Goal: Task Accomplishment & Management: Manage account settings

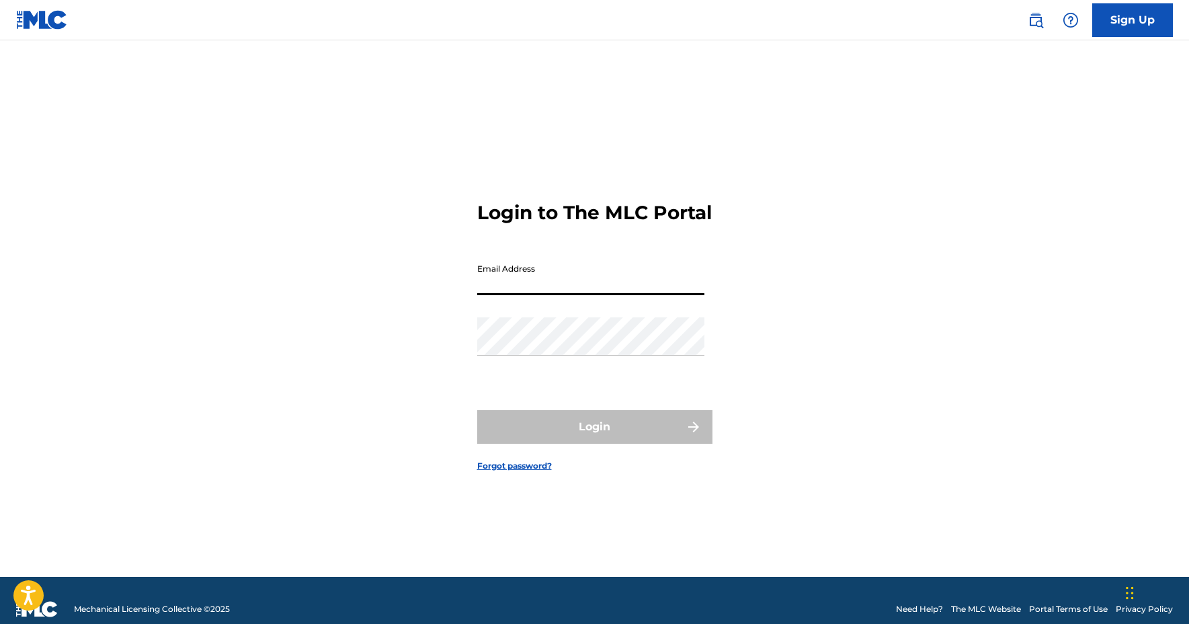
click at [634, 295] on input "Email Address" at bounding box center [590, 276] width 227 height 38
type input "[EMAIL_ADDRESS][DOMAIN_NAME]"
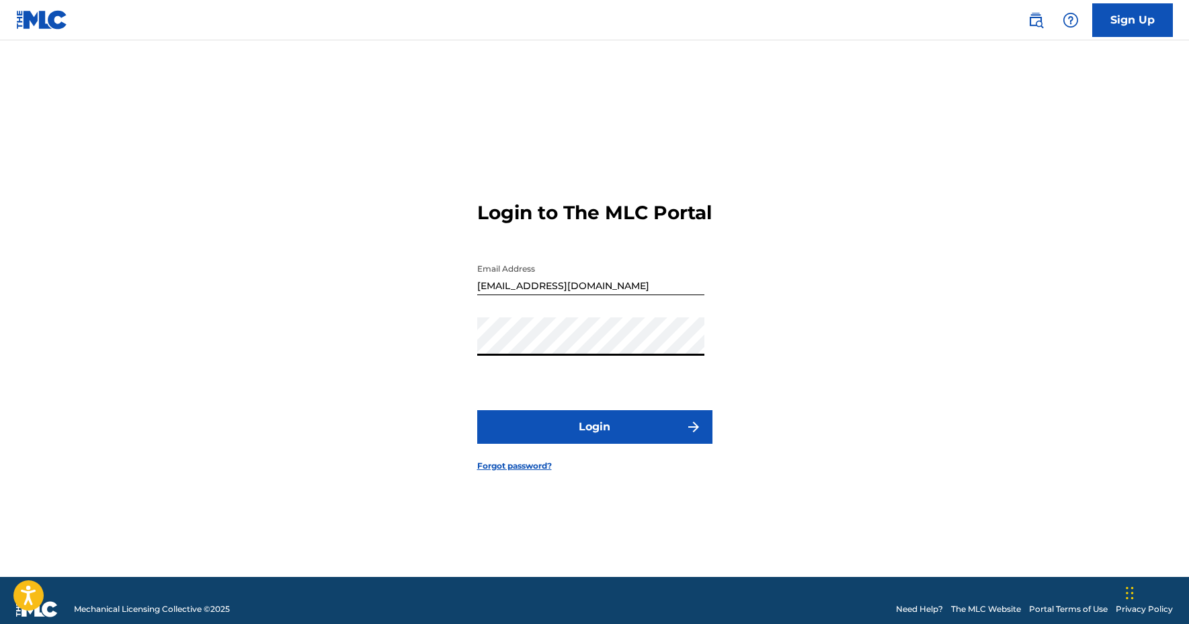
click at [594, 438] on button "Login" at bounding box center [594, 427] width 235 height 34
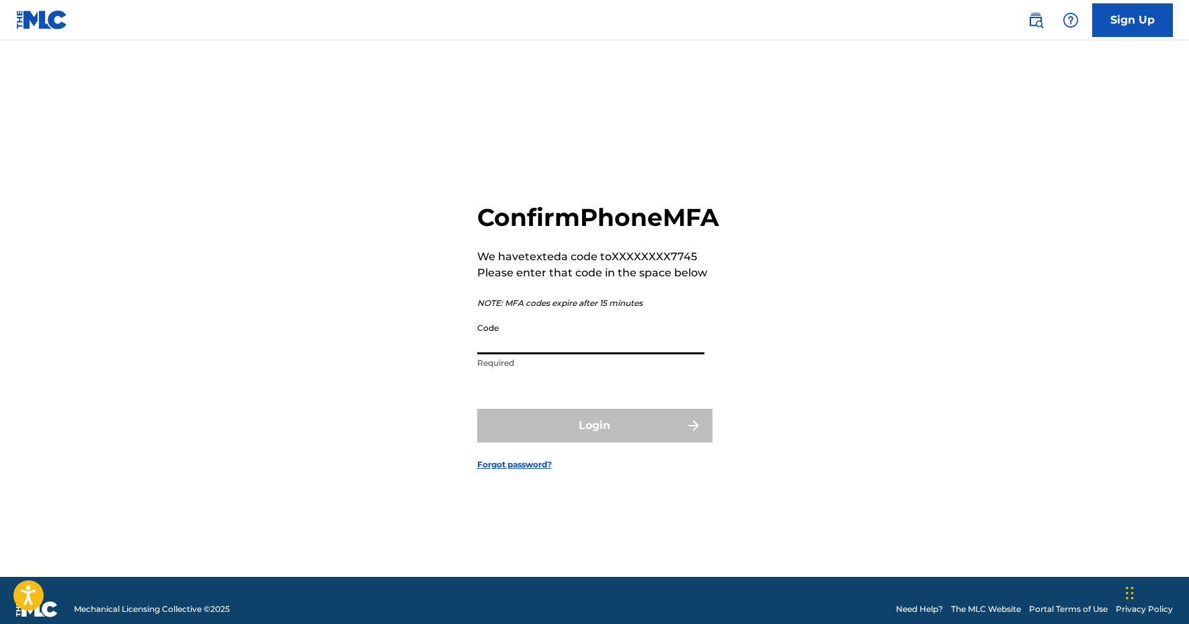
click at [547, 354] on input "Code" at bounding box center [590, 335] width 227 height 38
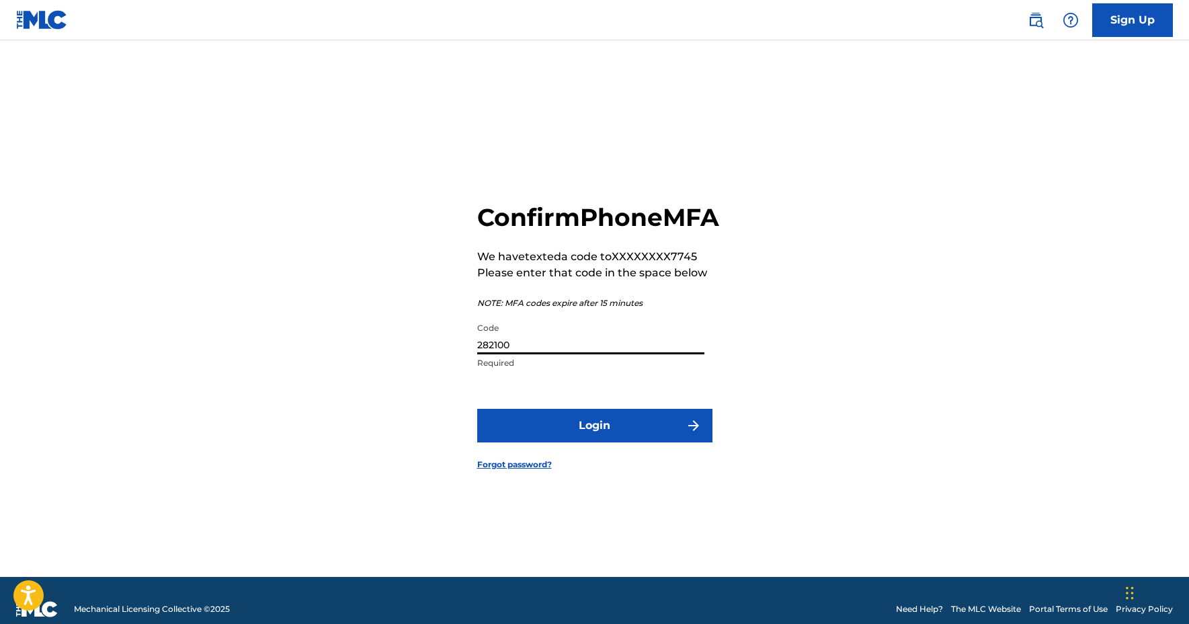
type input "282100"
click at [562, 442] on button "Login" at bounding box center [594, 426] width 235 height 34
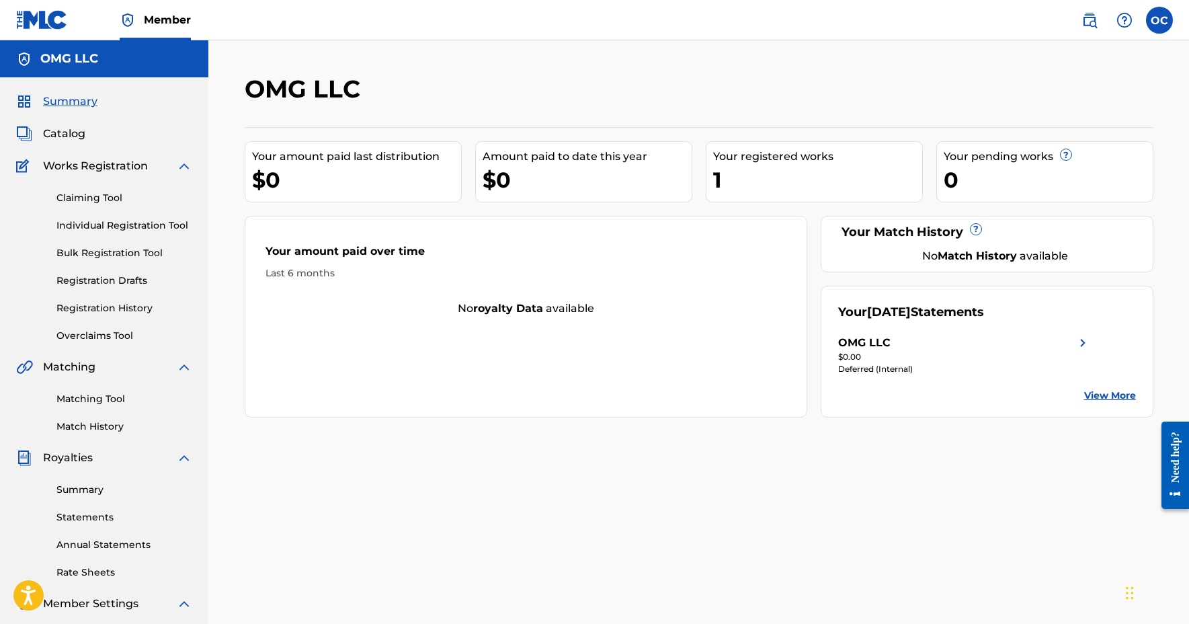
click at [789, 159] on div "Your registered works" at bounding box center [817, 157] width 209 height 16
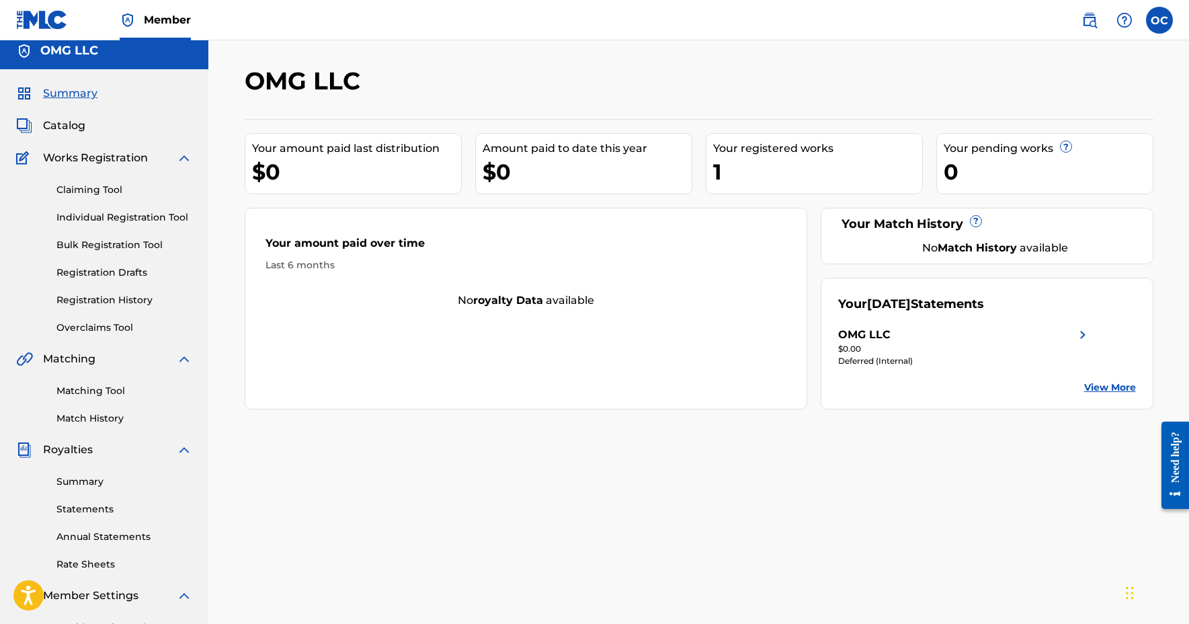
click at [125, 245] on link "Bulk Registration Tool" at bounding box center [124, 245] width 136 height 14
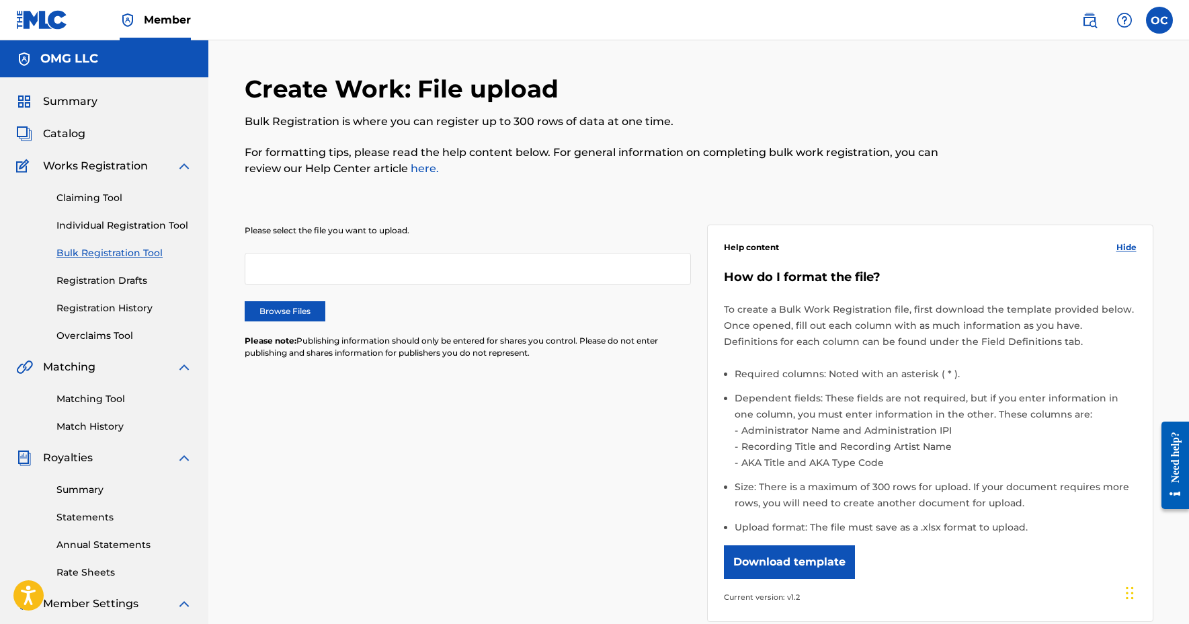
click at [94, 458] on div "Royalties" at bounding box center [104, 458] width 176 height 16
click at [90, 489] on link "Summary" at bounding box center [124, 490] width 136 height 14
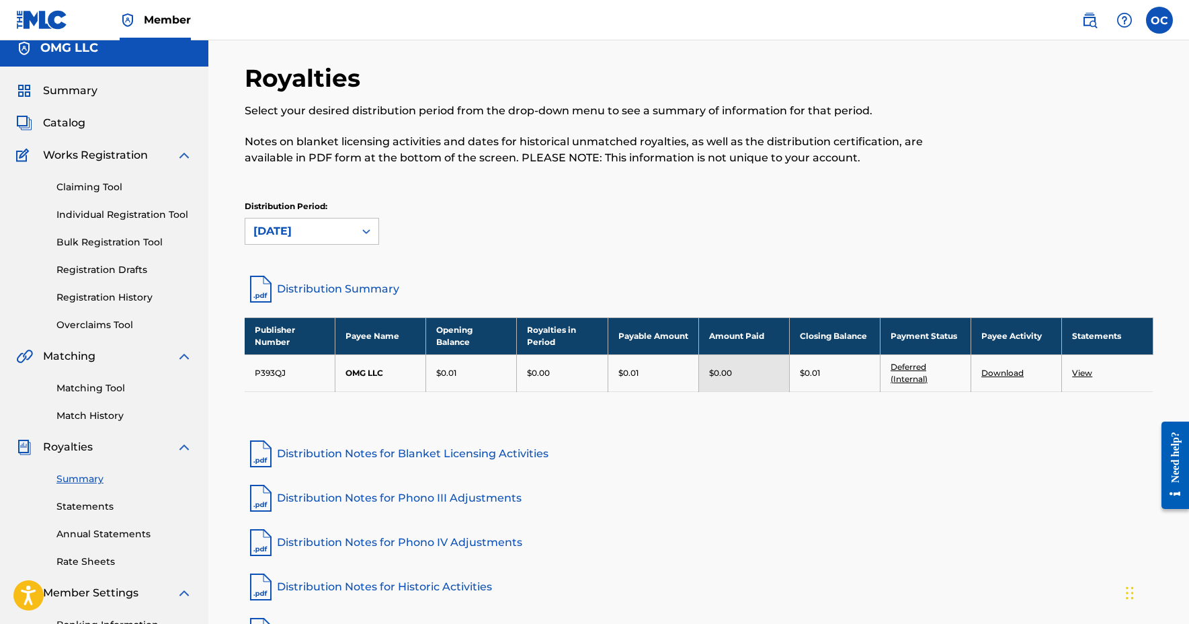
scroll to position [13, 0]
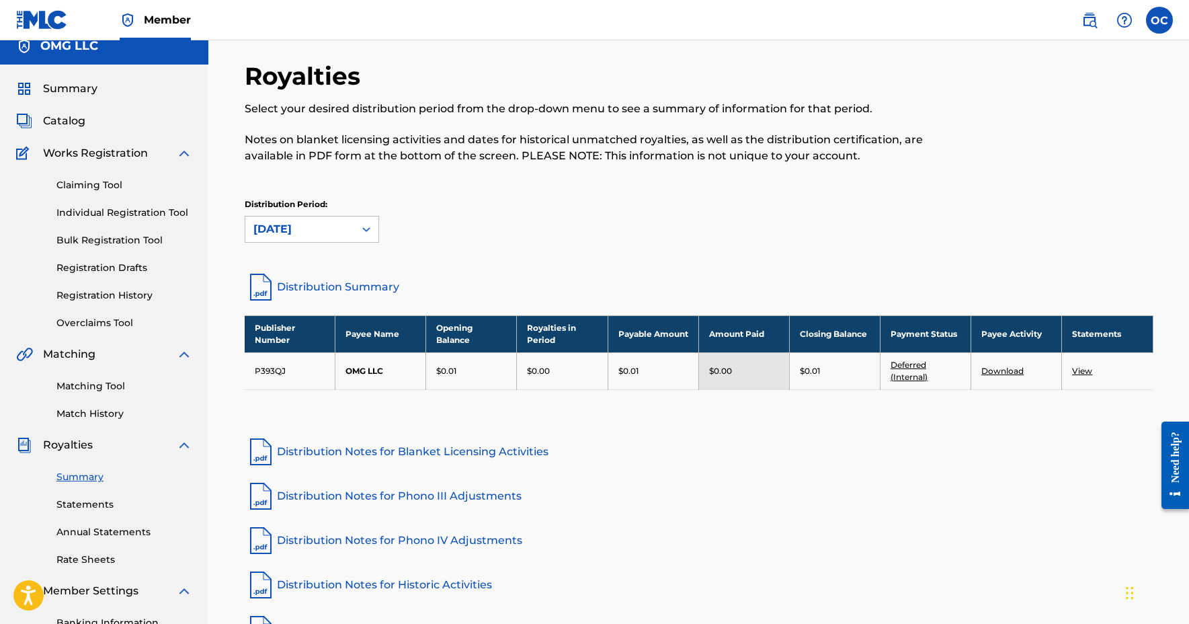
click at [1077, 370] on link "View" at bounding box center [1082, 371] width 20 height 10
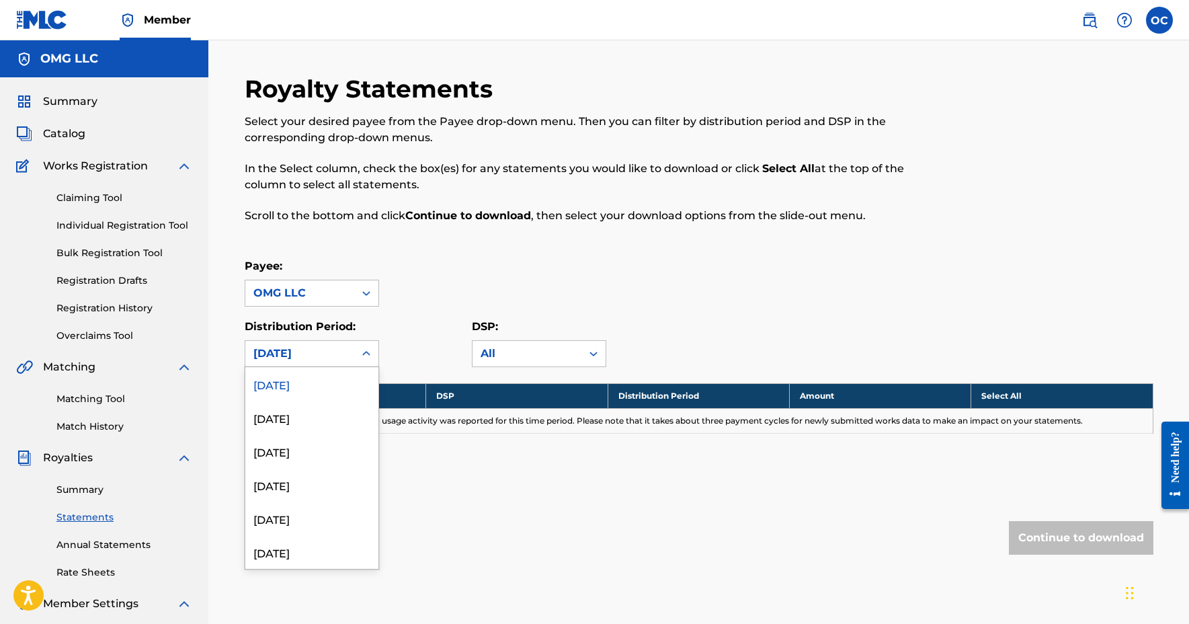
click at [367, 352] on icon at bounding box center [366, 353] width 13 height 13
click at [457, 292] on div "Payee: OMG LLC" at bounding box center [699, 282] width 909 height 48
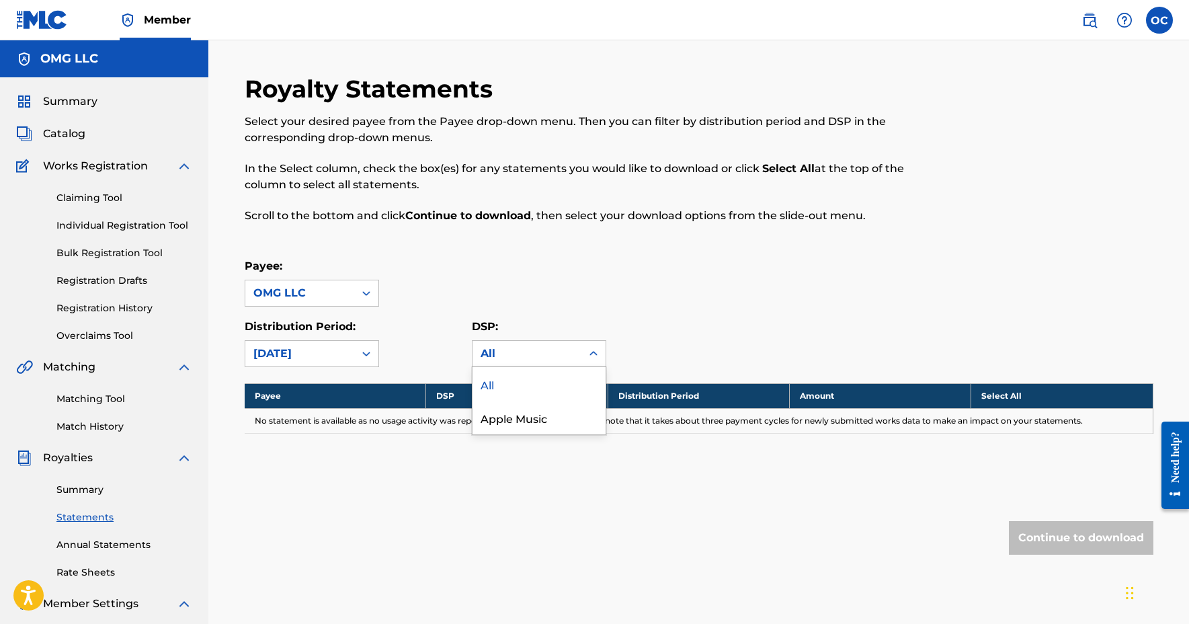
click at [596, 347] on div at bounding box center [593, 353] width 24 height 24
click at [577, 296] on div "Payee: OMG LLC" at bounding box center [699, 282] width 909 height 48
click at [364, 291] on icon at bounding box center [366, 292] width 13 height 13
click at [364, 292] on icon at bounding box center [366, 292] width 8 height 5
click at [476, 241] on div "Royalty Statements Select your desired payee from the Payee drop-down menu. The…" at bounding box center [699, 341] width 909 height 534
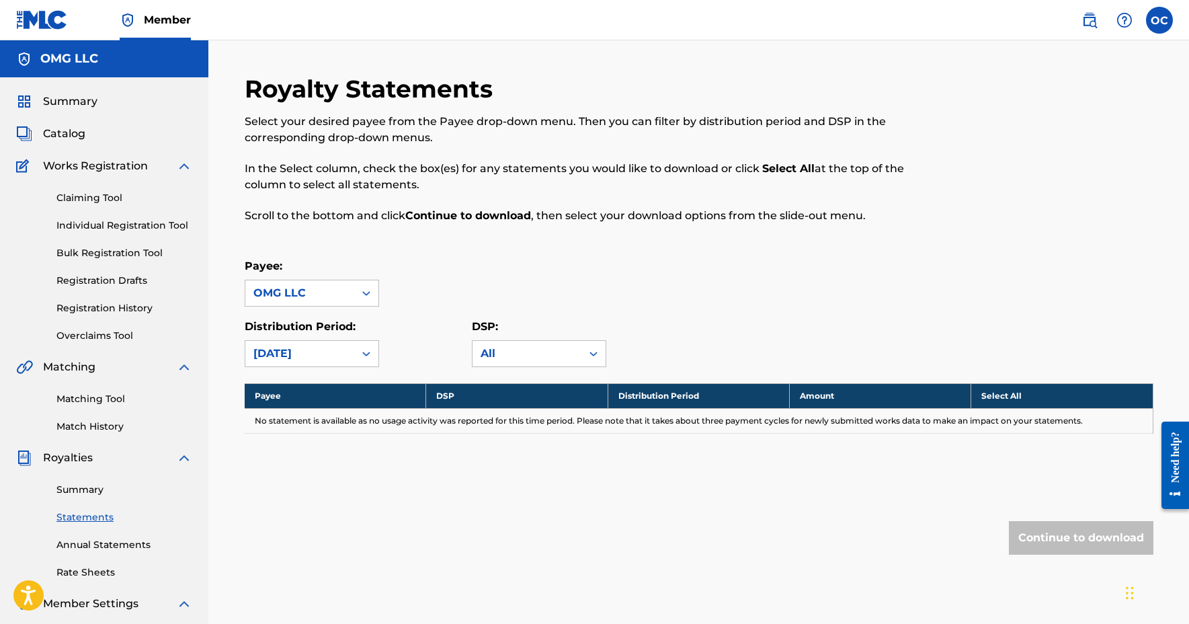
click at [67, 135] on span "Catalog" at bounding box center [64, 134] width 42 height 16
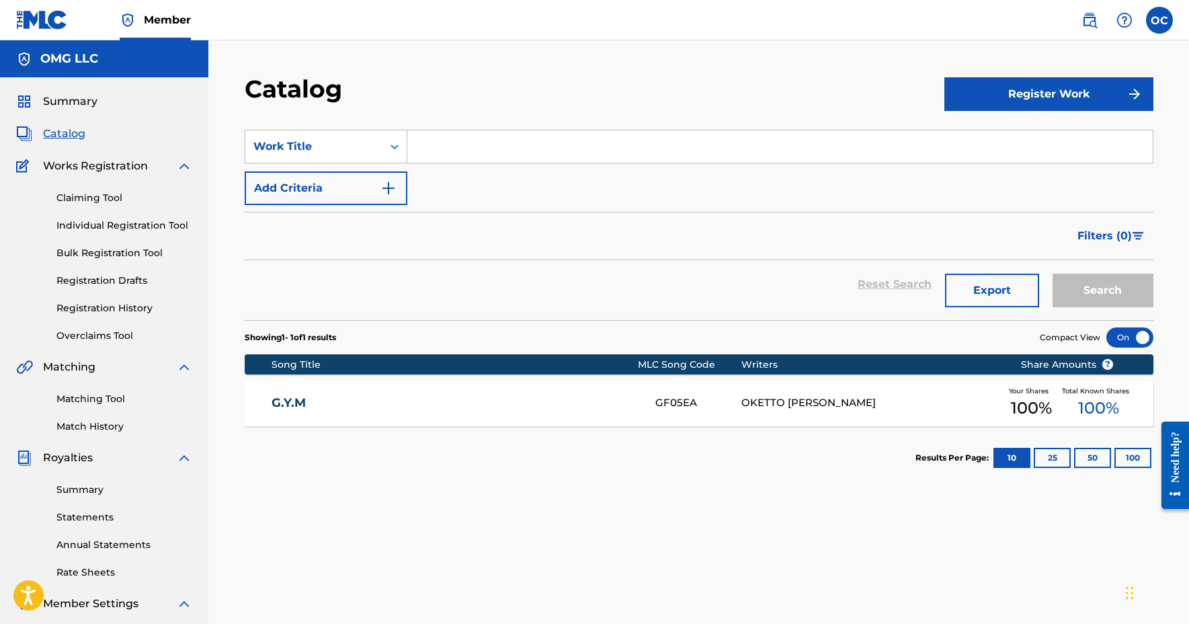
click at [293, 400] on link "G.Y.M" at bounding box center [455, 402] width 366 height 15
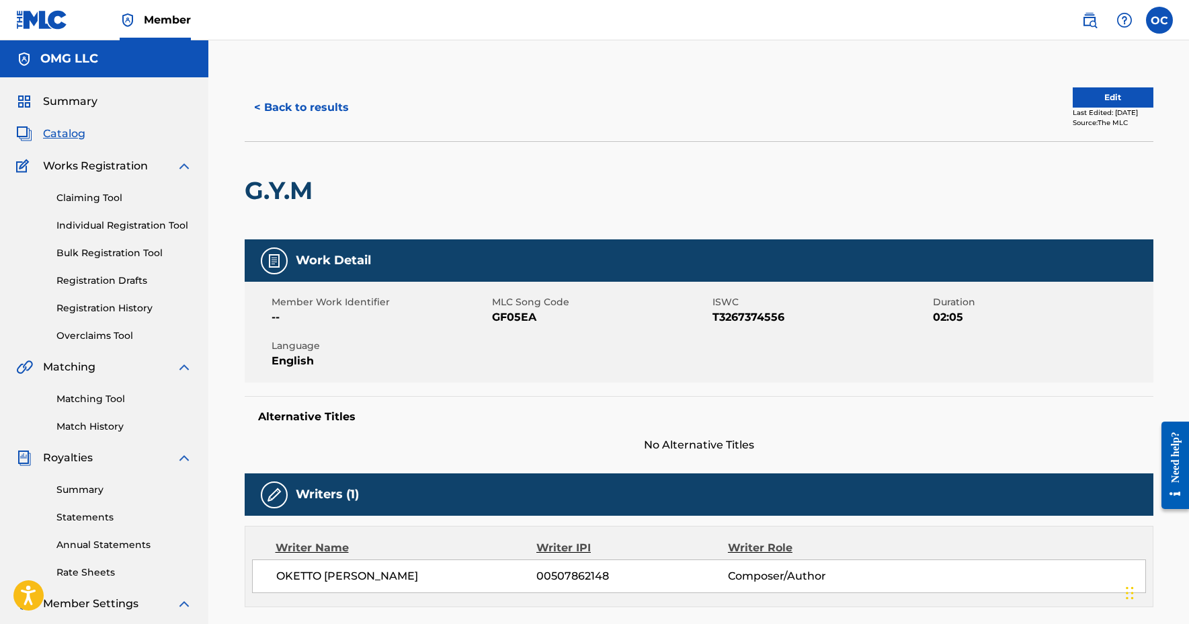
click at [305, 112] on button "< Back to results" at bounding box center [302, 108] width 114 height 34
